Goal: Task Accomplishment & Management: Manage account settings

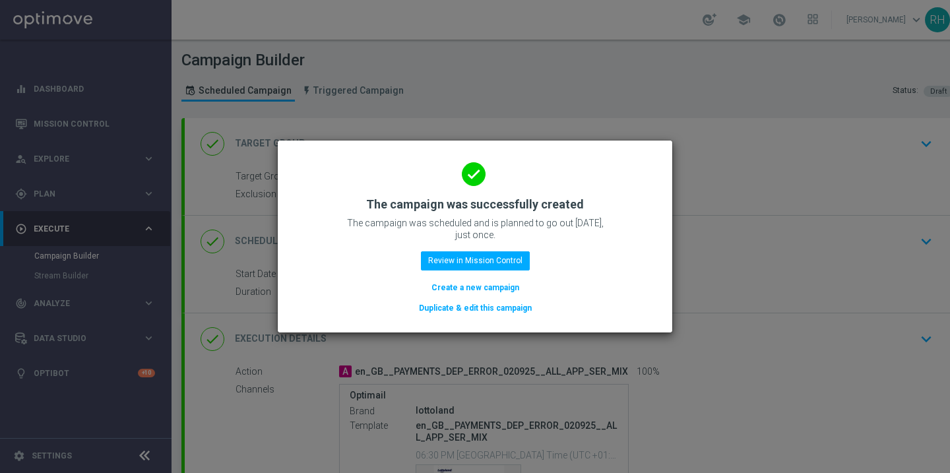
scroll to position [54, 0]
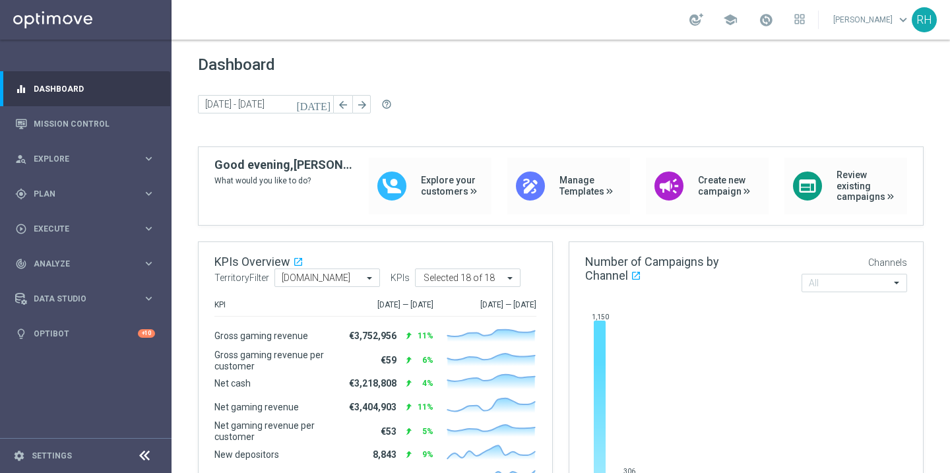
click at [598, 104] on div "[DATE] [DATE] - [DATE] arrow_back arrow_forward help_outline" at bounding box center [561, 105] width 726 height 20
click at [102, 132] on link "Mission Control" at bounding box center [94, 123] width 121 height 35
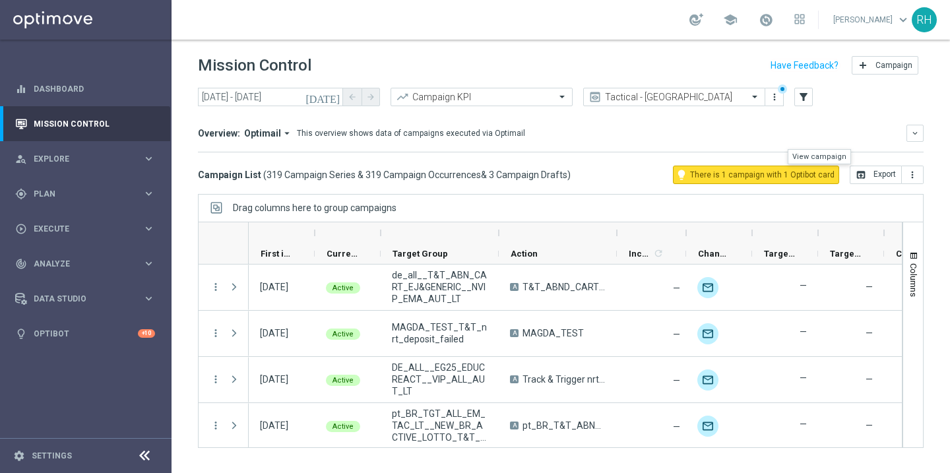
click at [717, 171] on span "There is 1 campaign with 1 Optibot card" at bounding box center [762, 175] width 144 height 12
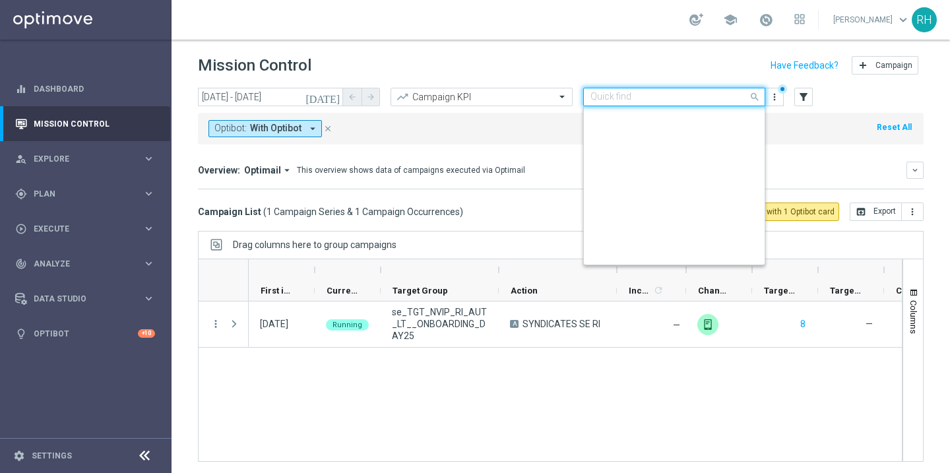
click at [649, 90] on div "Quick find Tactical - [GEOGRAPHIC_DATA]" at bounding box center [674, 97] width 182 height 18
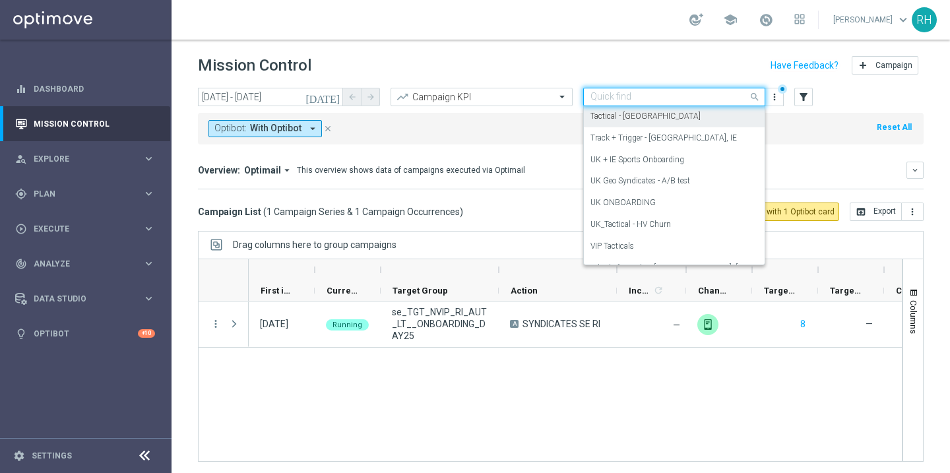
click at [642, 125] on div "Tactical - [GEOGRAPHIC_DATA]" at bounding box center [675, 117] width 168 height 22
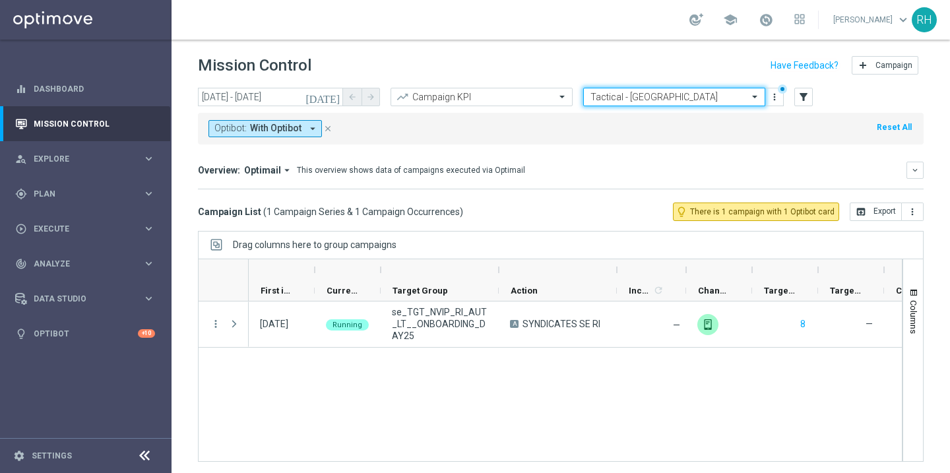
click at [650, 100] on input "text" at bounding box center [661, 97] width 141 height 11
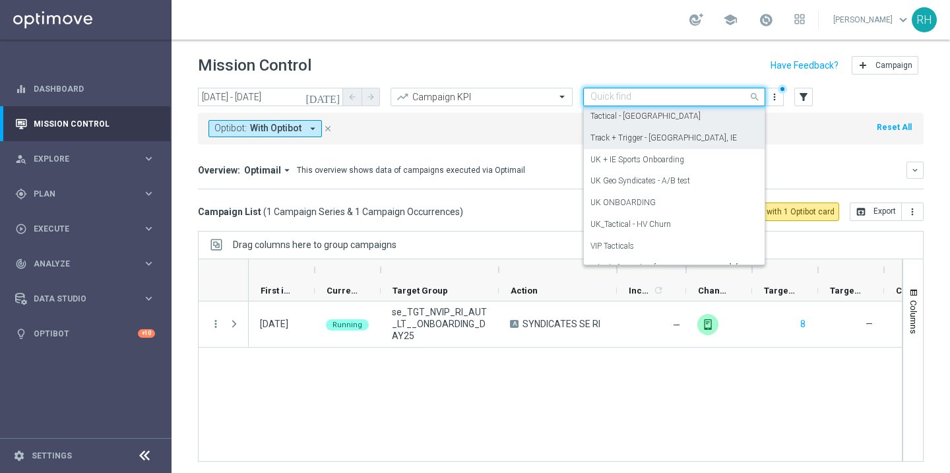
click at [647, 133] on label "Track + Trigger - [GEOGRAPHIC_DATA], IE" at bounding box center [664, 138] width 146 height 11
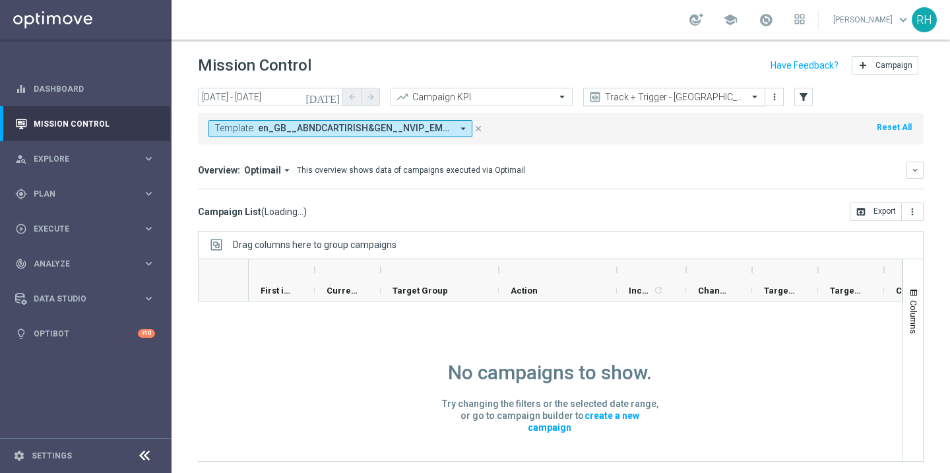
click at [647, 90] on div "Track + Trigger - [GEOGRAPHIC_DATA], IE" at bounding box center [674, 97] width 182 height 18
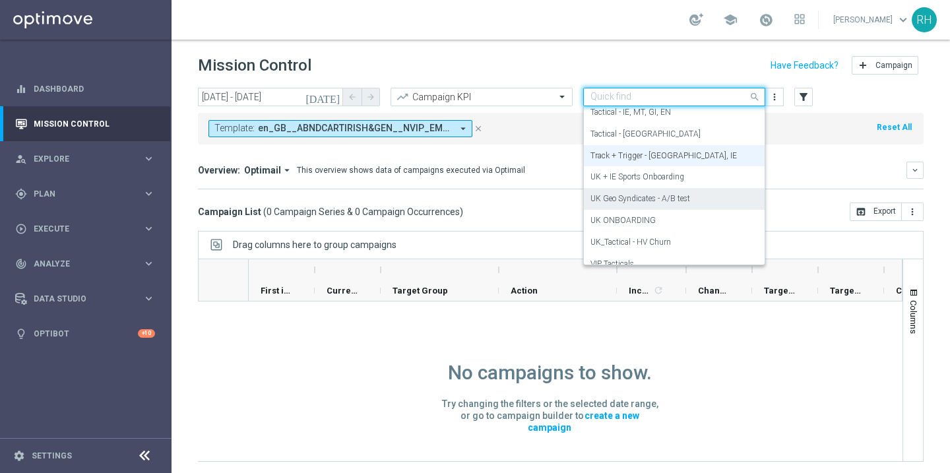
scroll to position [281, 0]
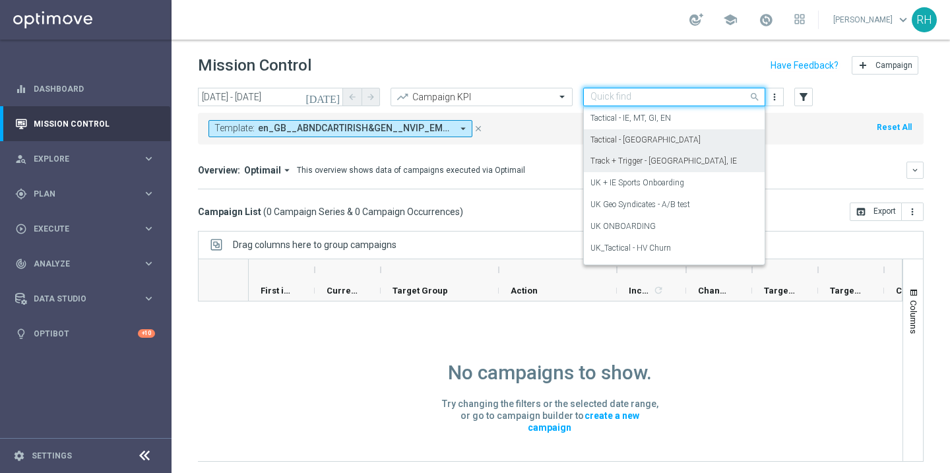
click at [645, 137] on div "Tactical - [GEOGRAPHIC_DATA]" at bounding box center [675, 140] width 168 height 22
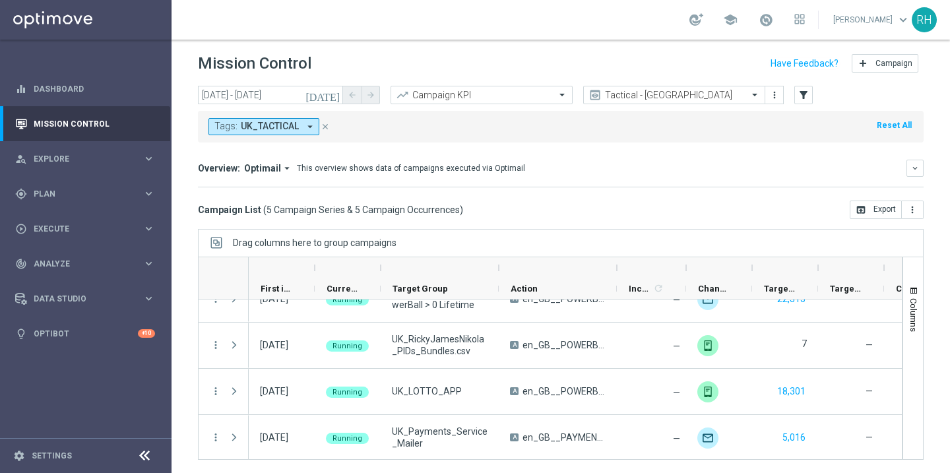
scroll to position [71, 0]
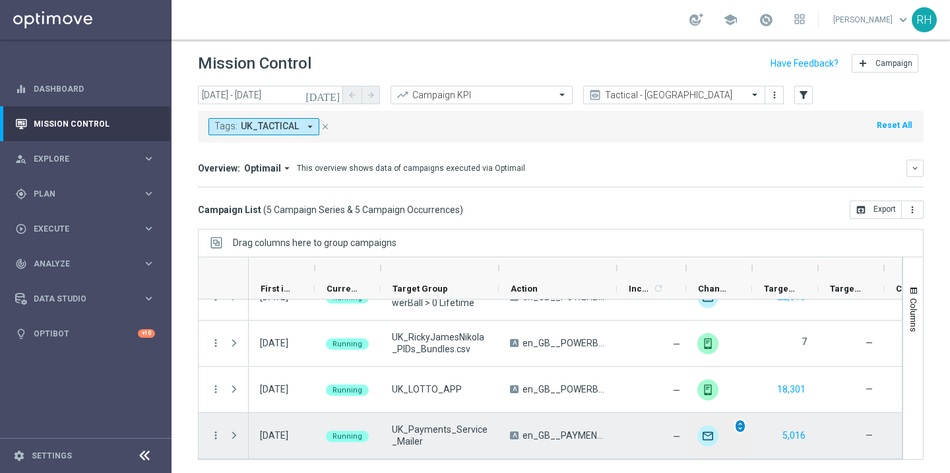
click at [736, 426] on span "unfold_more" at bounding box center [740, 426] width 9 height 9
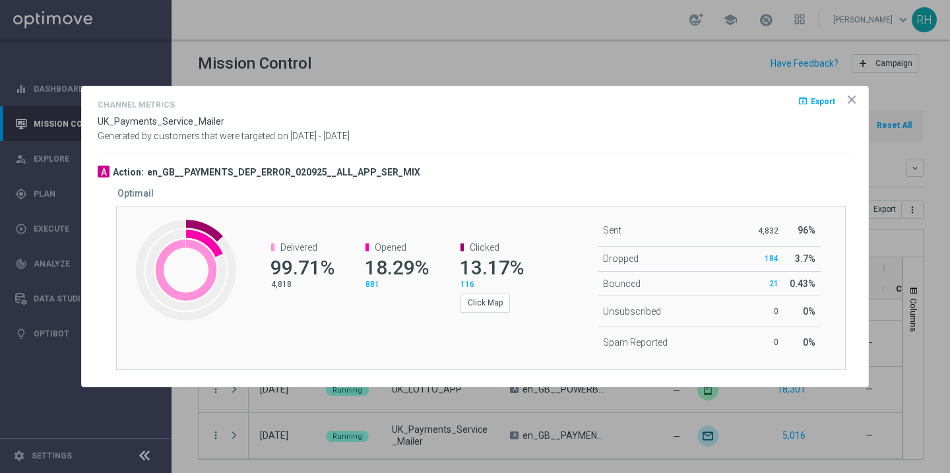
click at [542, 184] on div at bounding box center [475, 183] width 755 height 9
click at [849, 100] on icon "icon" at bounding box center [851, 99] width 13 height 13
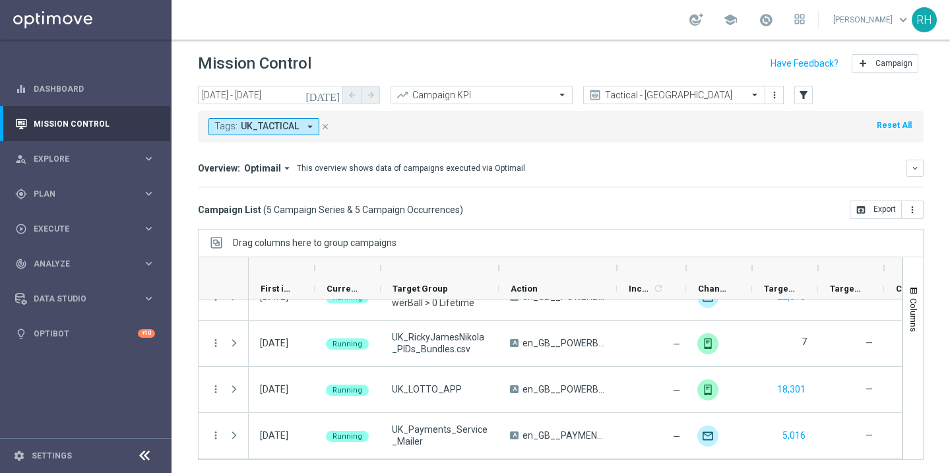
click at [707, 108] on div "Tags: UK_TACTICAL arrow_drop_down close Reset All" at bounding box center [561, 124] width 726 height 37
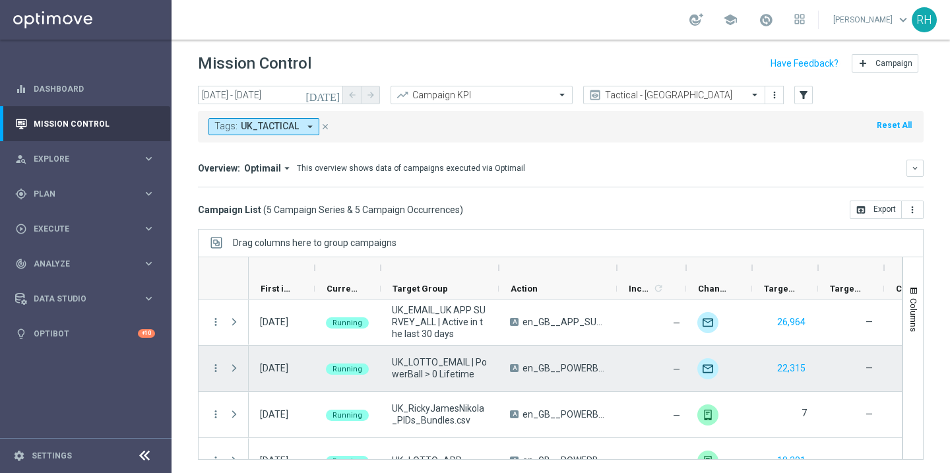
scroll to position [71, 0]
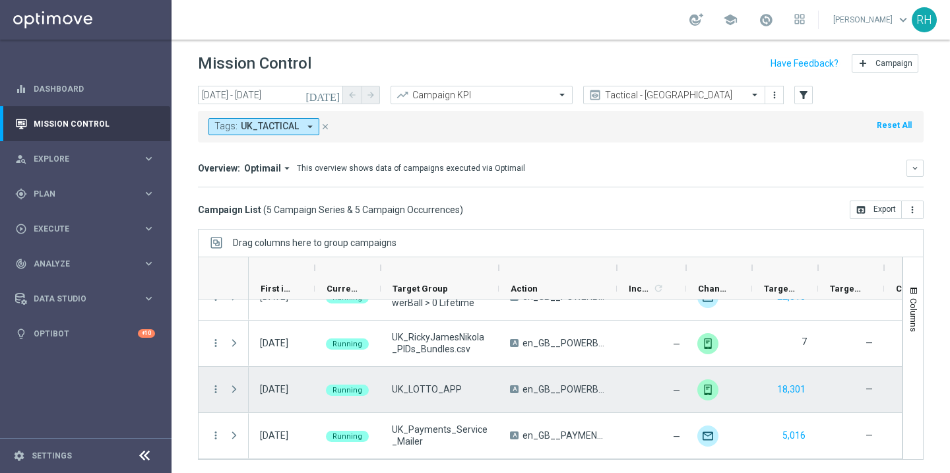
click at [571, 398] on div "A en_GB__POWERBALL_ALERT_020925__NVIP_APP_TAC_LT" at bounding box center [558, 390] width 118 height 46
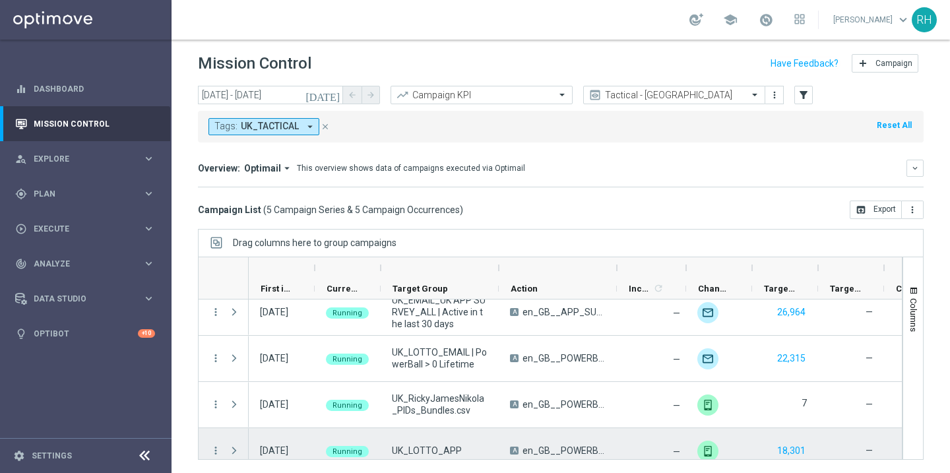
scroll to position [0, 0]
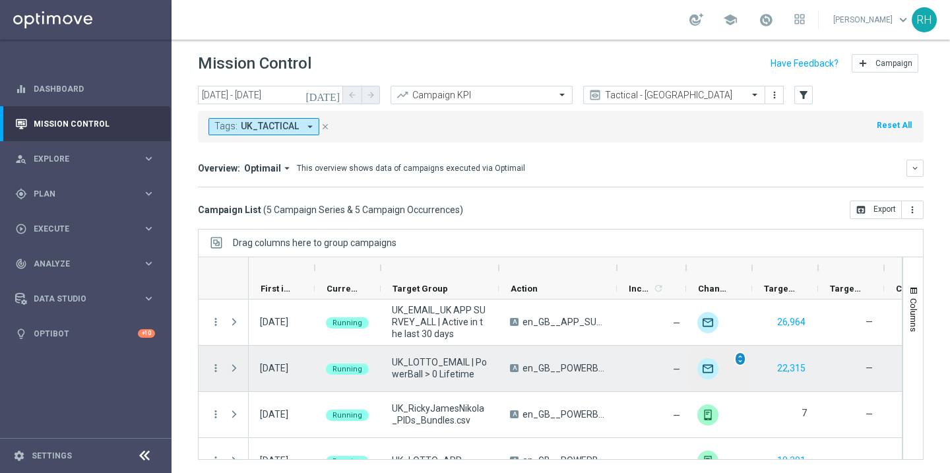
click at [742, 362] on span "unfold_more" at bounding box center [740, 358] width 9 height 9
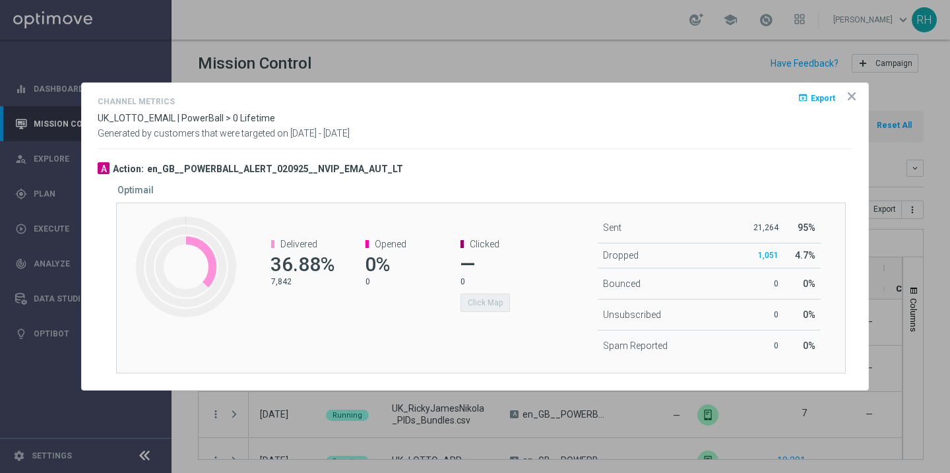
click at [700, 105] on div "Channel Metrics open_in_browser Export" at bounding box center [475, 103] width 755 height 19
click at [856, 106] on opti-dialog-container "Channel Metrics open_in_browser Export UK_LOTTO_EMAIL | PowerBall > 0 Lifetime …" at bounding box center [475, 236] width 786 height 307
click at [856, 104] on opti-dialog-container "Channel Metrics open_in_browser Export UK_LOTTO_EMAIL | PowerBall > 0 Lifetime …" at bounding box center [475, 236] width 786 height 307
click at [847, 94] on icon "icon" at bounding box center [851, 96] width 13 height 13
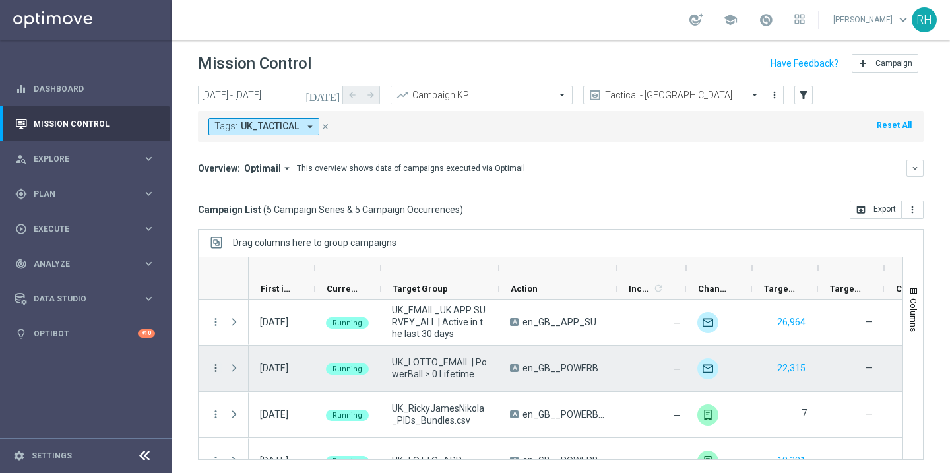
click at [218, 368] on icon "more_vert" at bounding box center [216, 368] width 12 height 12
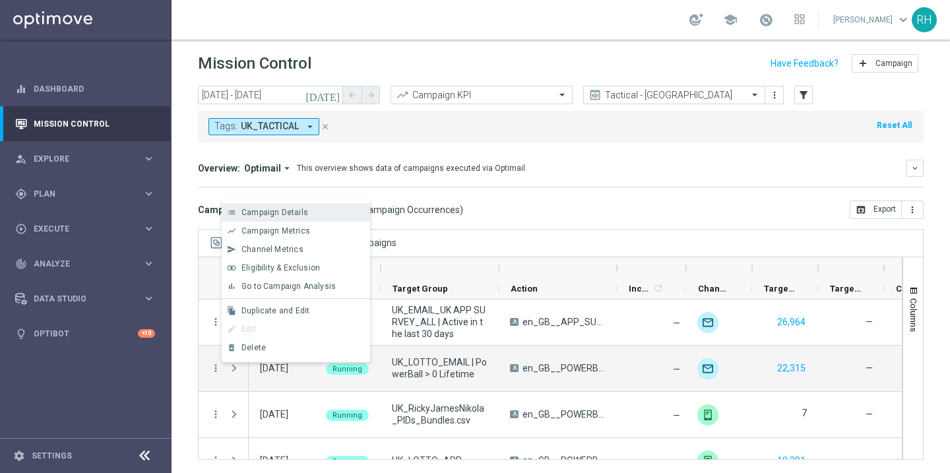
click at [297, 207] on div "list Campaign Details" at bounding box center [296, 212] width 148 height 18
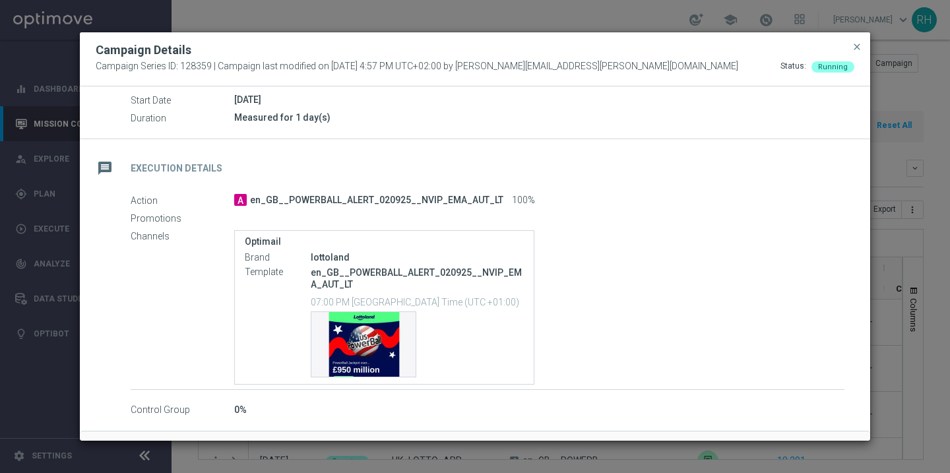
scroll to position [108, 0]
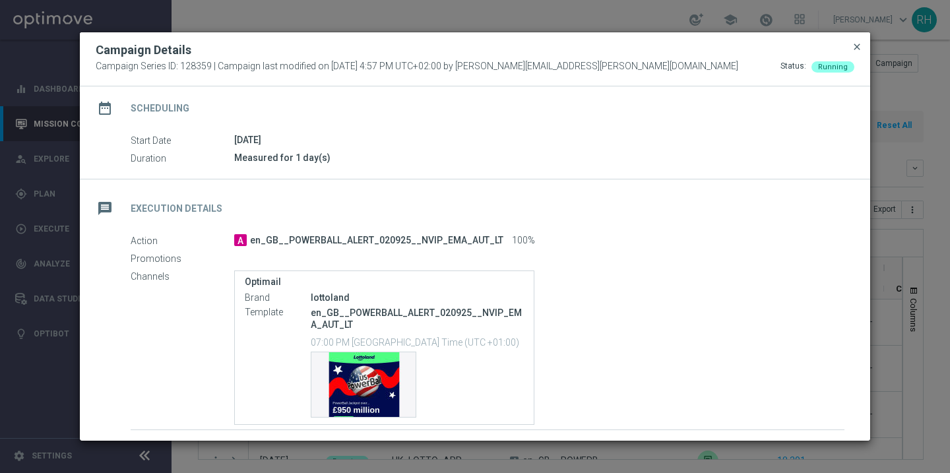
click at [856, 51] on span "close" at bounding box center [857, 47] width 11 height 11
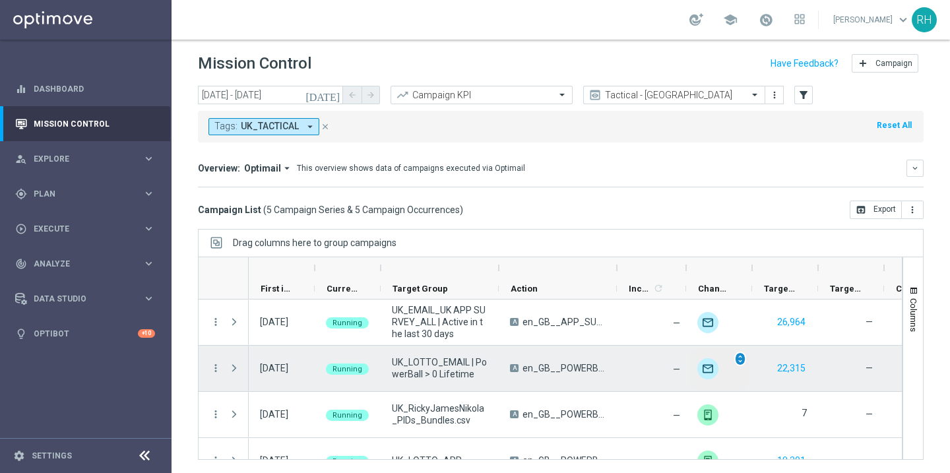
click at [738, 360] on span "unfold_more" at bounding box center [740, 358] width 9 height 9
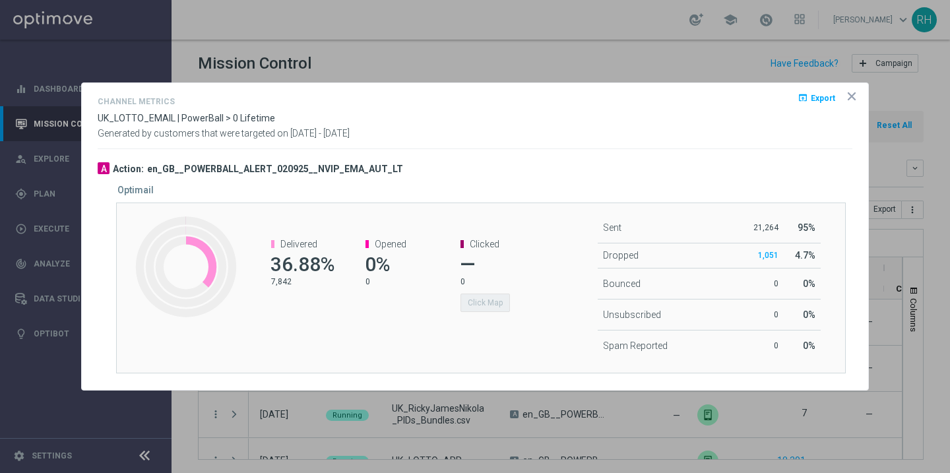
click at [853, 102] on icon "icon" at bounding box center [851, 96] width 13 height 13
